Goal: Check status: Check status

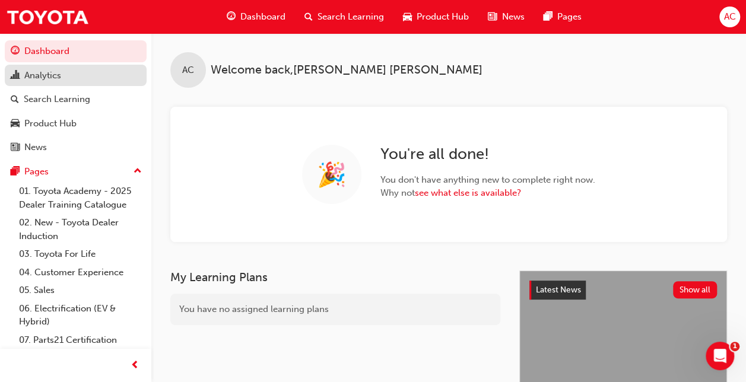
click at [46, 77] on div "Analytics" at bounding box center [42, 76] width 37 height 14
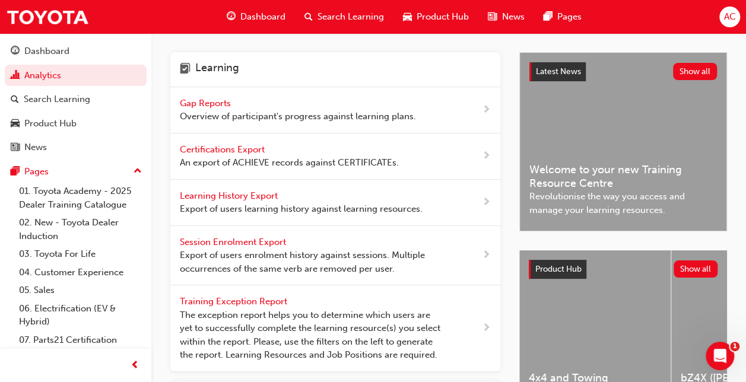
click at [483, 109] on span "next-icon" at bounding box center [486, 110] width 9 height 15
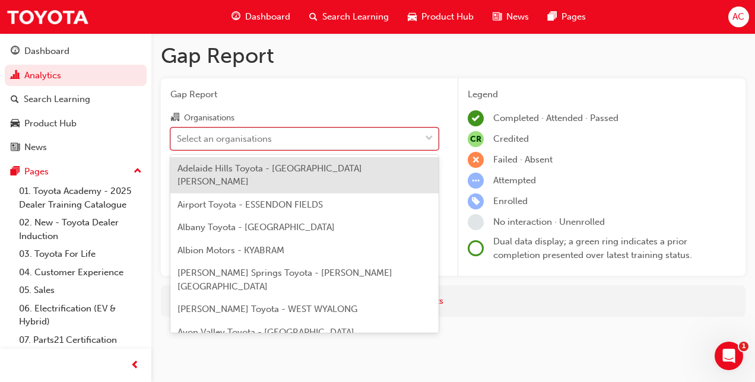
click at [427, 136] on span "down-icon" at bounding box center [429, 138] width 8 height 15
click at [178, 136] on input "Organisations option Adelaide Hills Toyota - [GEOGRAPHIC_DATA][PERSON_NAME] foc…" at bounding box center [177, 138] width 1 height 10
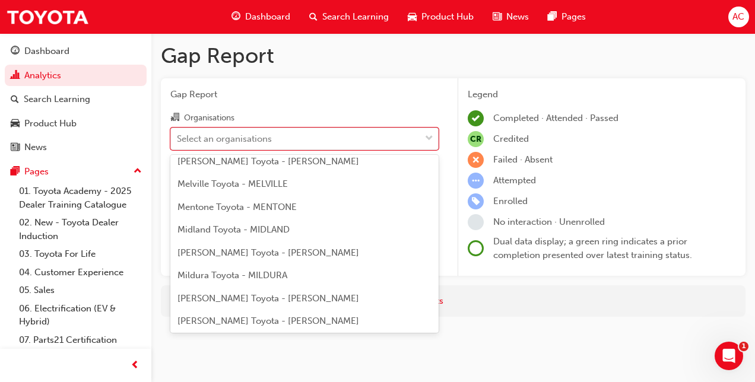
scroll to position [4152, 0]
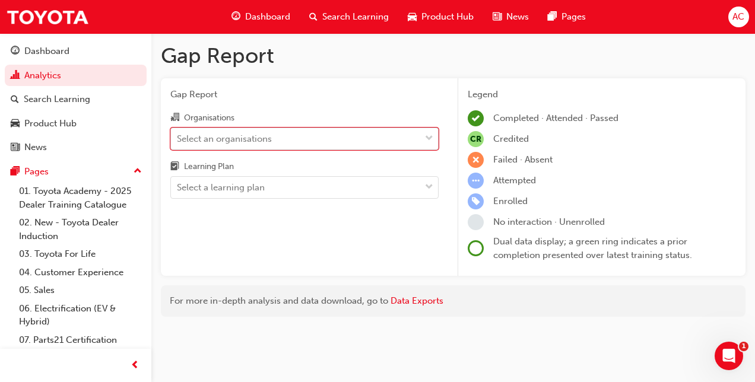
click at [242, 139] on div "Select an organisations" at bounding box center [224, 139] width 95 height 14
click at [178, 139] on input "Organisations 0 results available. Select is focused ,type to refine list, pres…" at bounding box center [177, 138] width 1 height 10
click at [242, 139] on div "Select an organisations" at bounding box center [224, 139] width 95 height 14
click at [178, 139] on input "Organisations 0 results available. Select is focused ,type to refine list, pres…" at bounding box center [177, 138] width 1 height 10
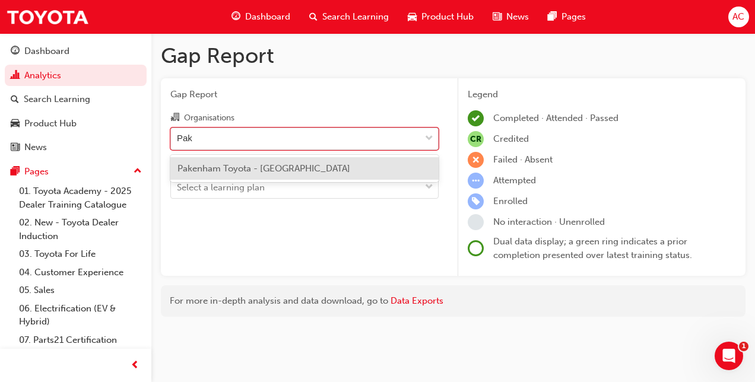
type input "Pake"
click at [227, 174] on div "Pakenham Toyota - [GEOGRAPHIC_DATA]" at bounding box center [304, 168] width 268 height 23
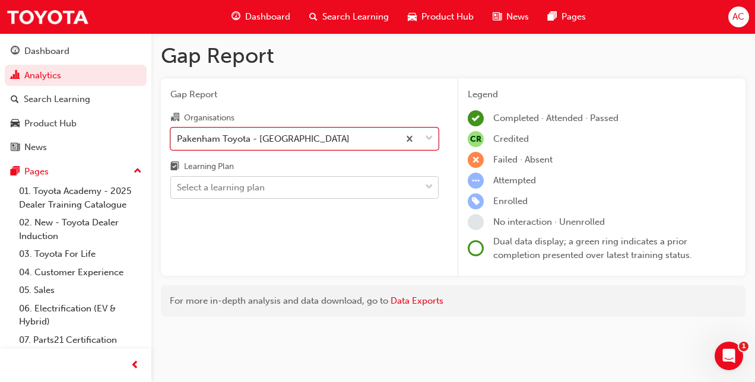
click at [430, 186] on span "down-icon" at bounding box center [429, 187] width 8 height 15
click at [178, 186] on input "Learning Plan Select a learning plan" at bounding box center [177, 187] width 1 height 10
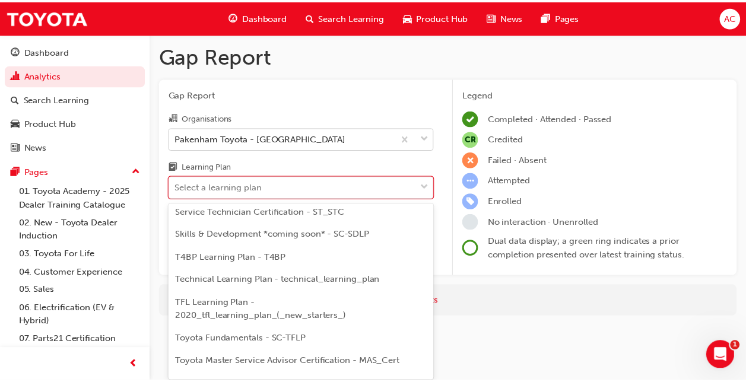
scroll to position [653, 0]
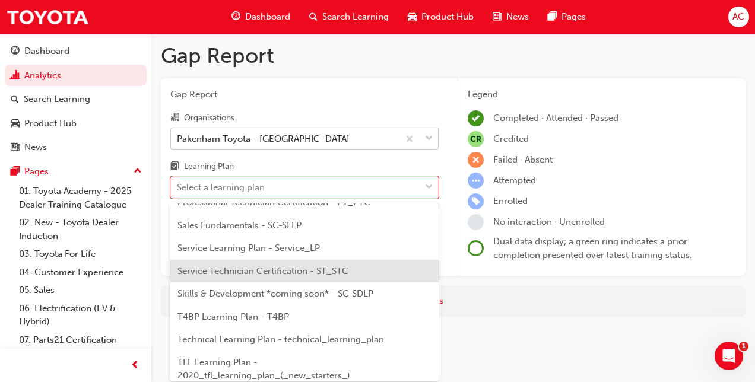
click at [249, 272] on span "Service Technician Certification - ST_STC" at bounding box center [262, 271] width 171 height 11
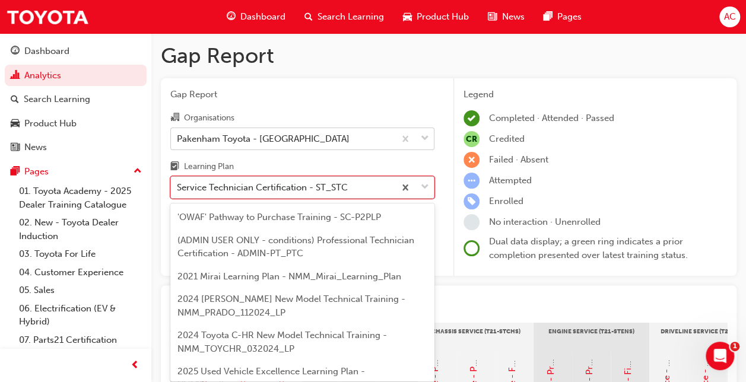
click at [425, 185] on span "down-icon" at bounding box center [425, 187] width 8 height 15
click at [178, 185] on input "Learning Plan option Service Technician Certification - ST_STC, selected. optio…" at bounding box center [177, 187] width 1 height 10
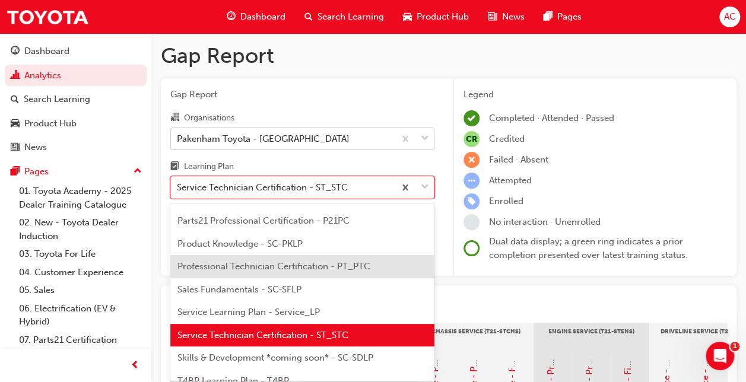
click at [272, 272] on span "Professional Technician Certification - PT_PTC" at bounding box center [273, 266] width 193 height 11
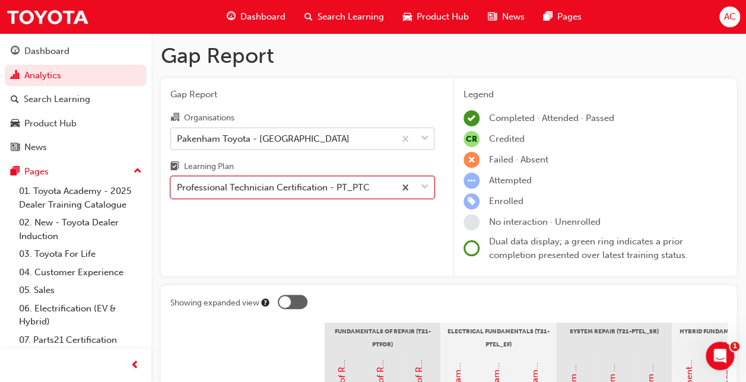
click at [425, 186] on span "down-icon" at bounding box center [425, 187] width 8 height 15
click at [178, 186] on input "Learning Plan option Professional Technician Certification - PT_PTC, selected. …" at bounding box center [177, 187] width 1 height 10
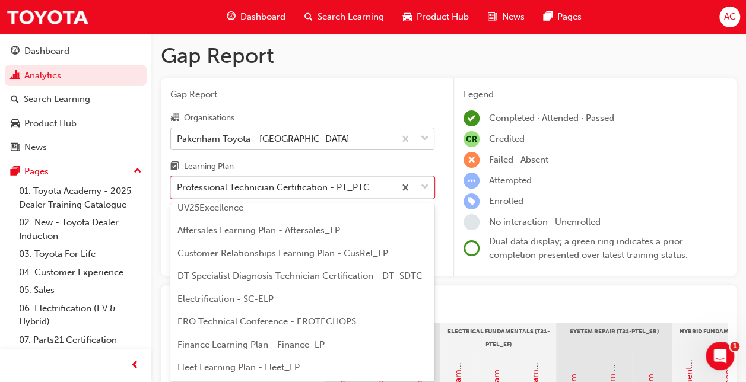
scroll to position [178, 0]
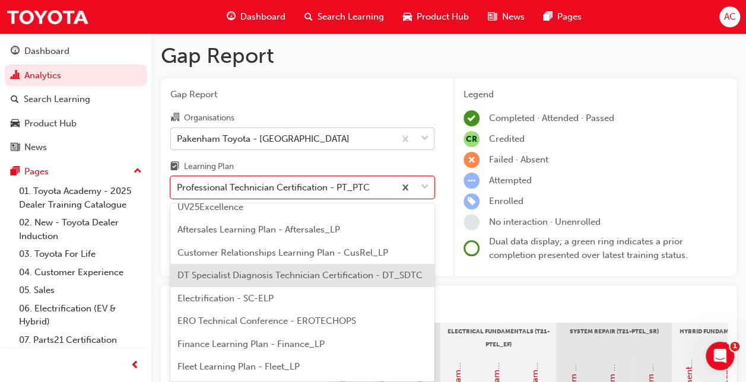
click at [255, 282] on div "DT Specialist Diagnosis Technician Certification - DT_SDTC" at bounding box center [302, 275] width 264 height 23
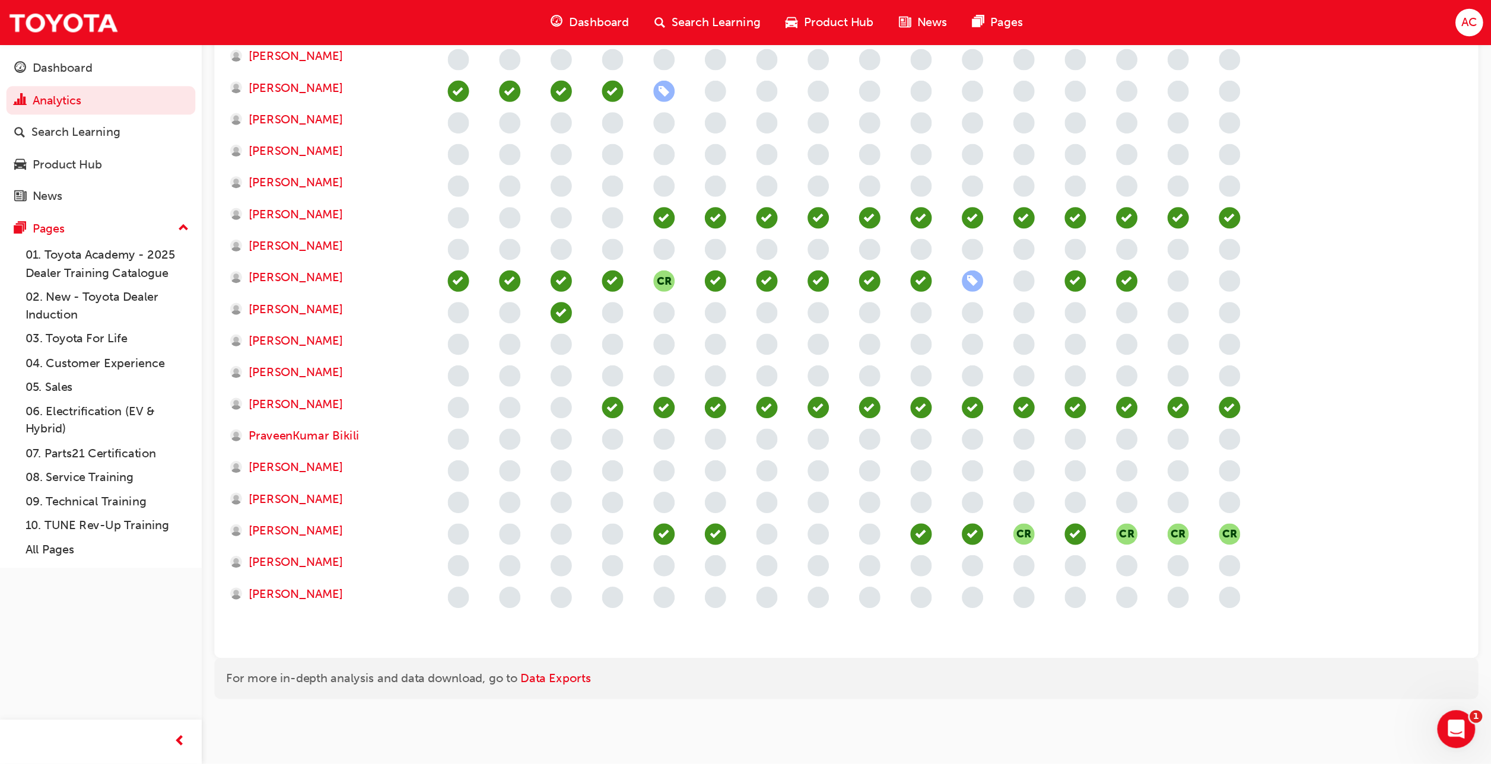
scroll to position [236, 0]
